Goal: Information Seeking & Learning: Learn about a topic

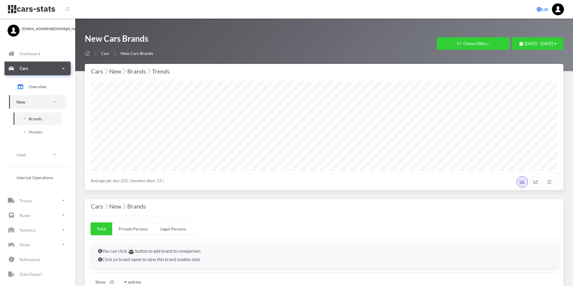
select select "25"
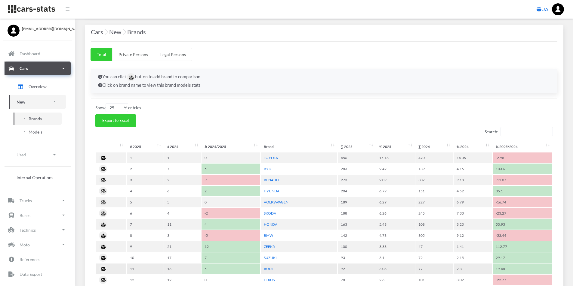
scroll to position [295, 0]
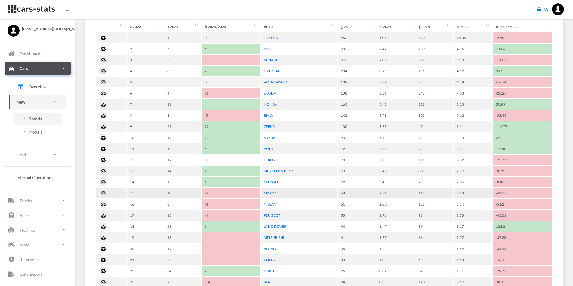
click at [268, 195] on link "MAZDA" at bounding box center [270, 193] width 13 height 5
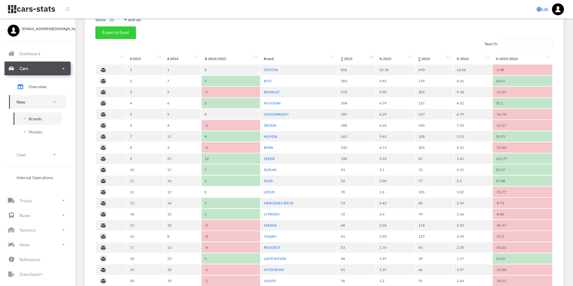
scroll to position [262, 0]
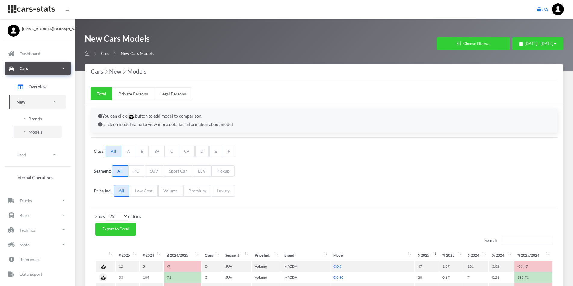
select select "25"
select select "MAZDA"
